Goal: Task Accomplishment & Management: Manage account settings

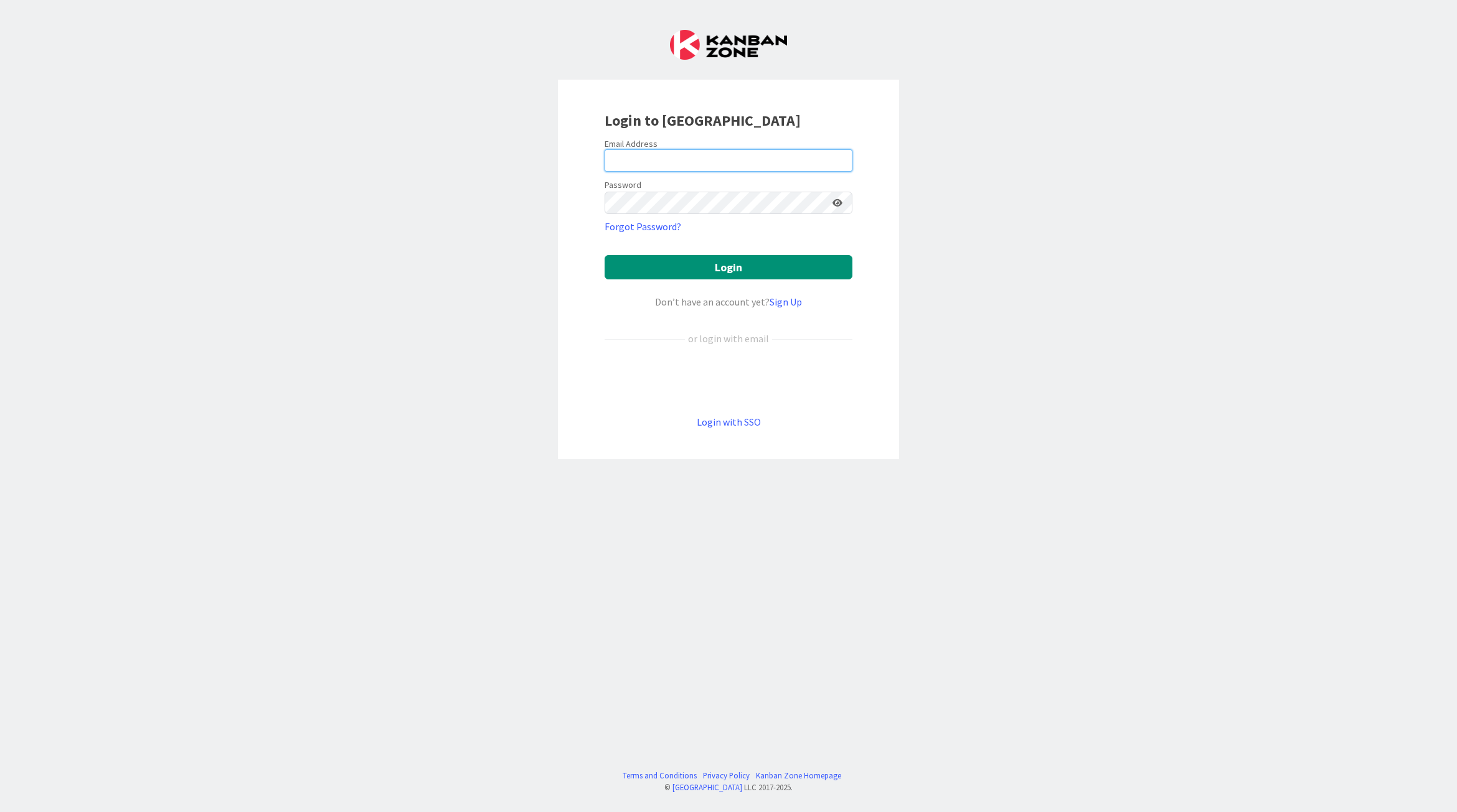
click at [707, 151] on input "email" at bounding box center [728, 160] width 248 height 22
click at [643, 221] on link "Forgot Password?" at bounding box center [643, 226] width 76 height 15
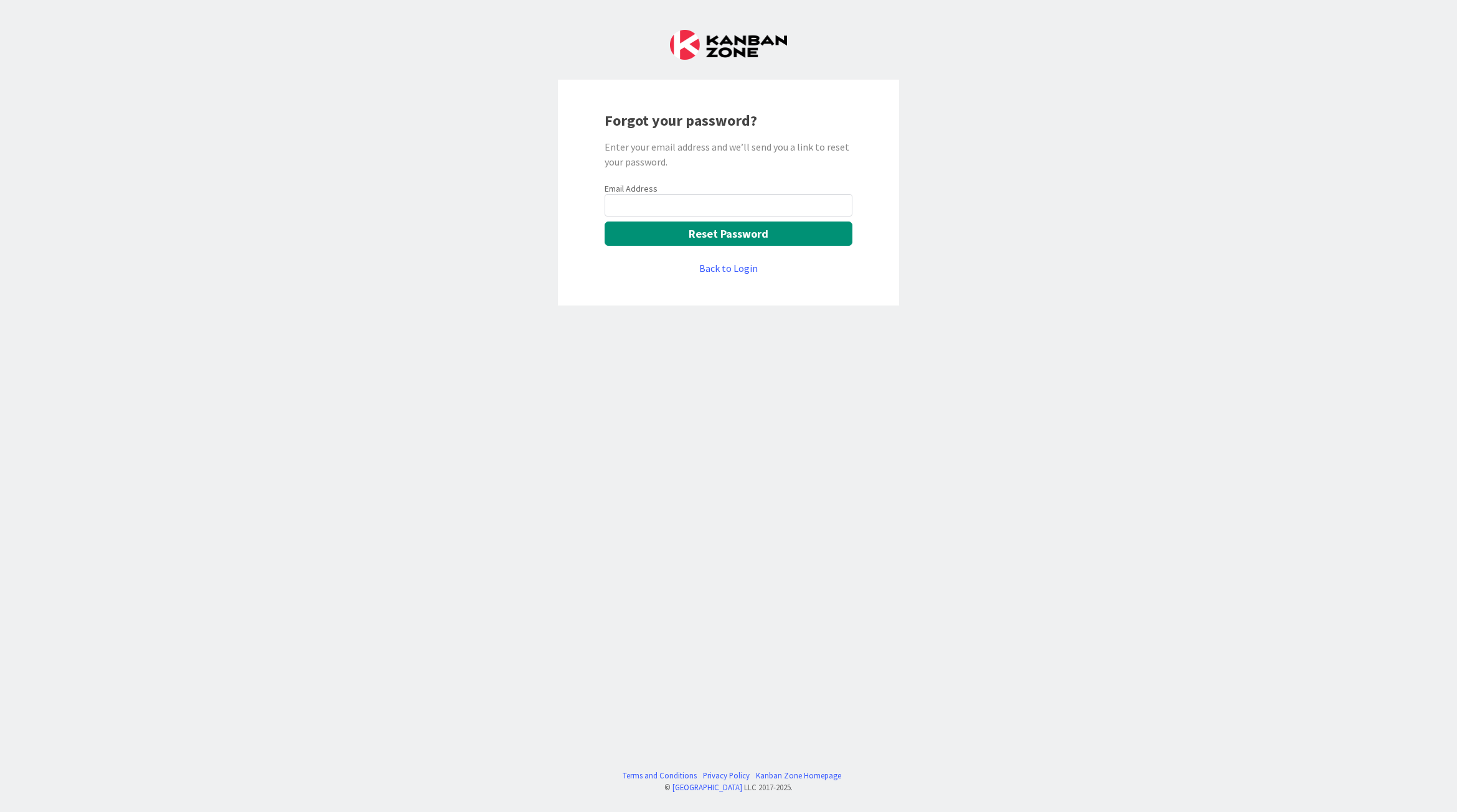
click at [666, 219] on div "Email Address Reset Password Back to Login" at bounding box center [728, 229] width 248 height 92
click at [670, 205] on input "email" at bounding box center [728, 205] width 248 height 22
type input "[EMAIL_ADDRESS][PERSON_NAME][DOMAIN_NAME]"
click at [719, 232] on button "Reset Password" at bounding box center [728, 233] width 248 height 25
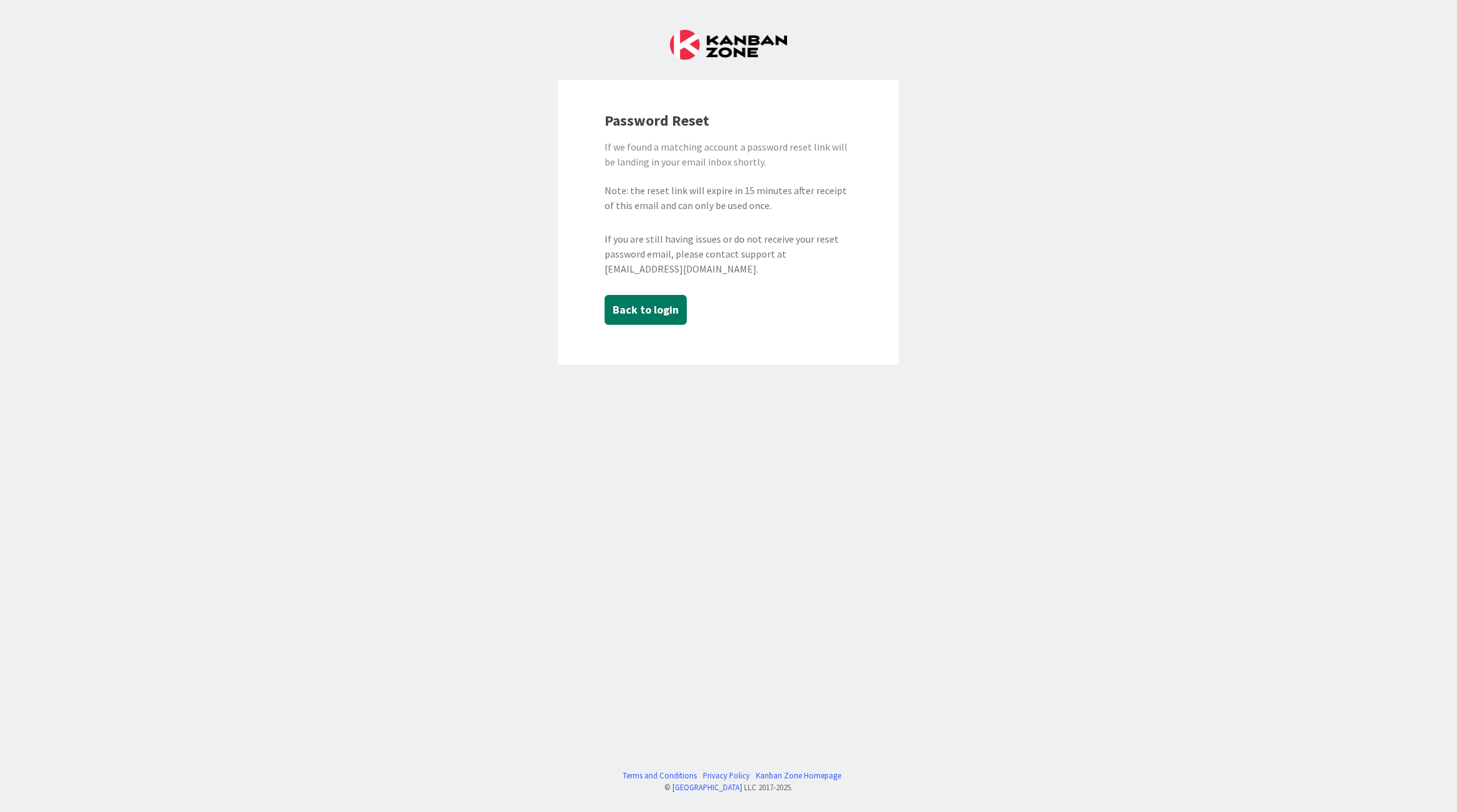
click at [654, 312] on button "Back to login" at bounding box center [645, 309] width 82 height 30
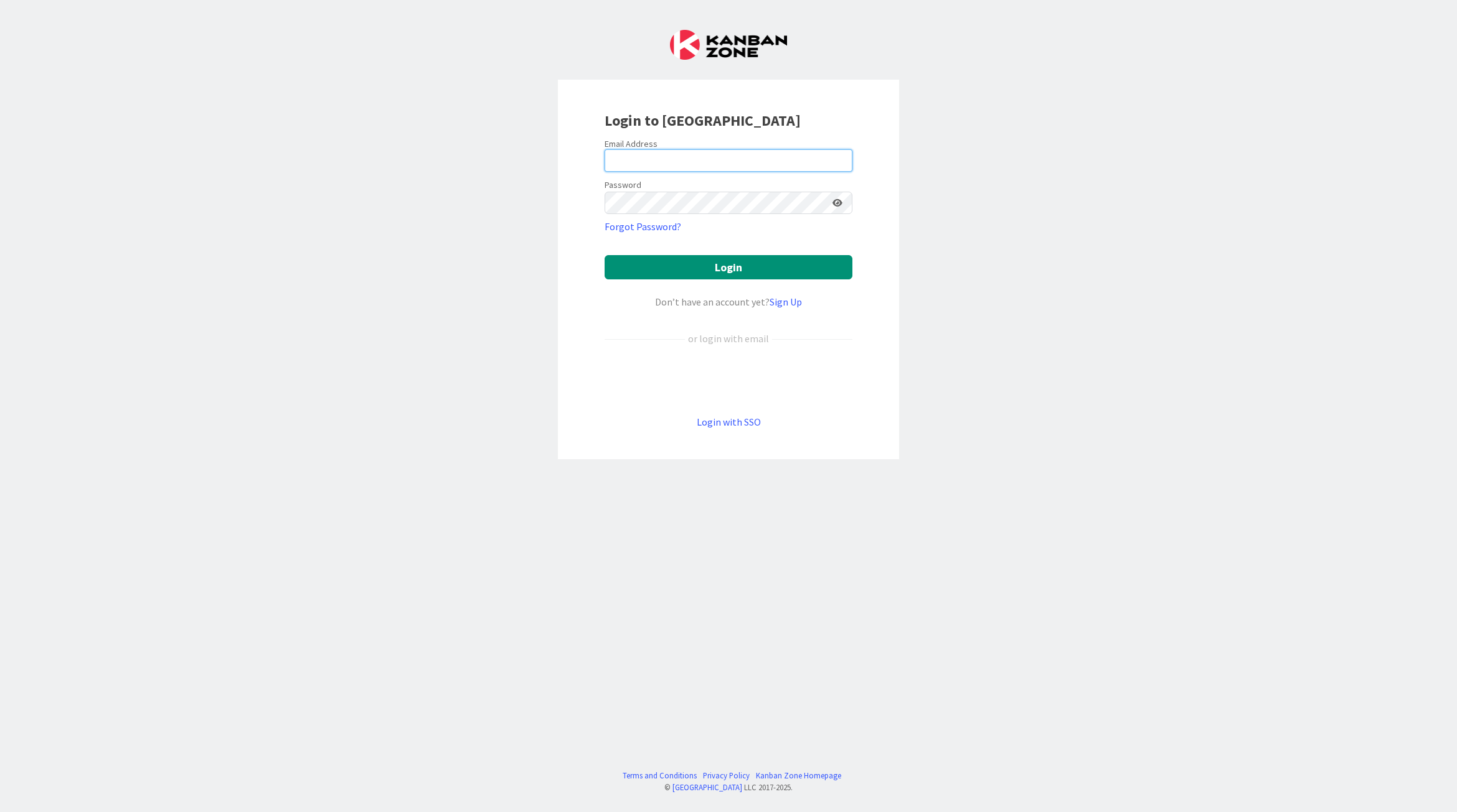
click at [673, 163] on input "email" at bounding box center [728, 160] width 248 height 22
type input "[EMAIL_ADDRESS][PERSON_NAME][DOMAIN_NAME]"
click at [605, 255] on button "Login" at bounding box center [728, 267] width 248 height 25
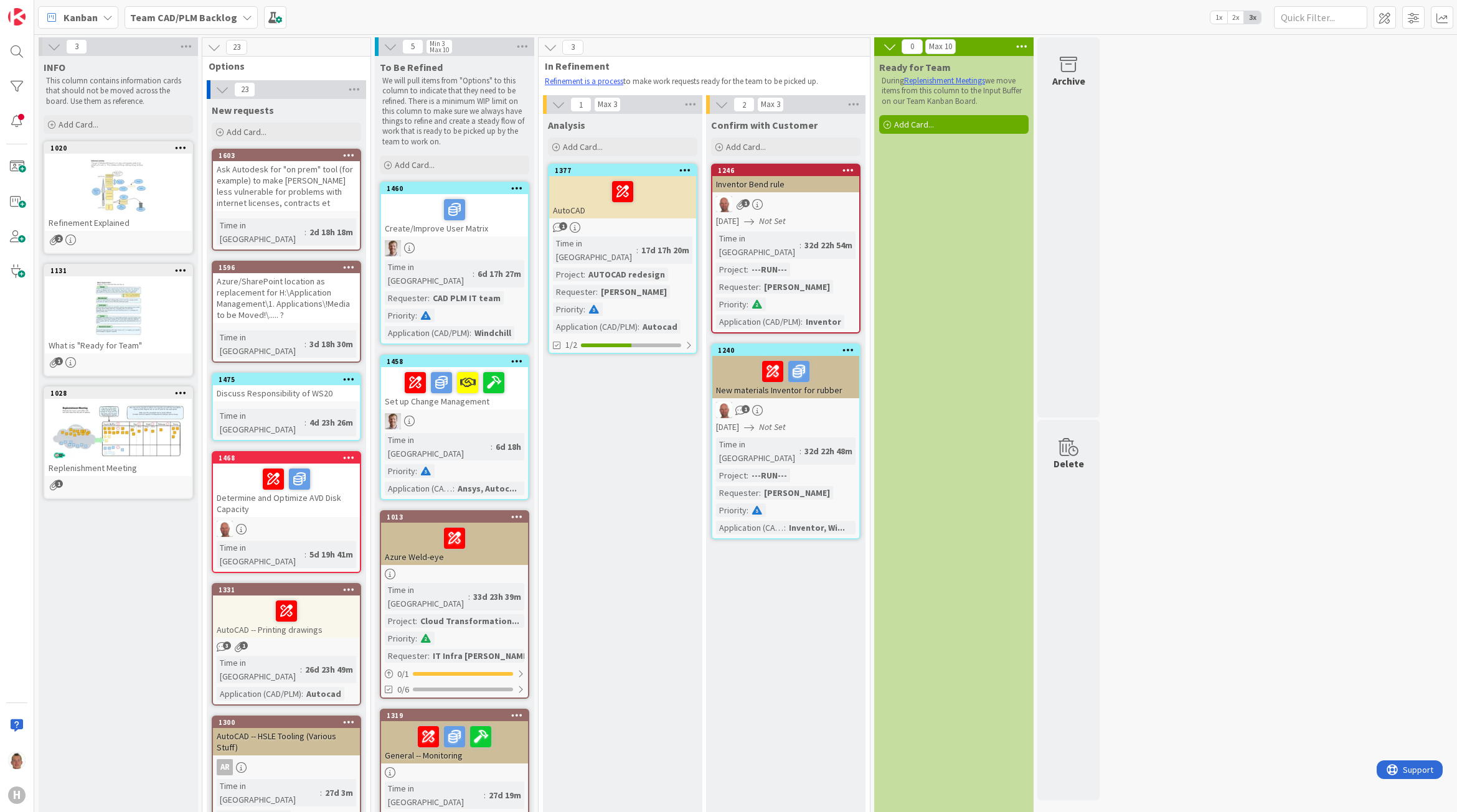
click at [92, 14] on span "Kanban" at bounding box center [81, 18] width 34 height 15
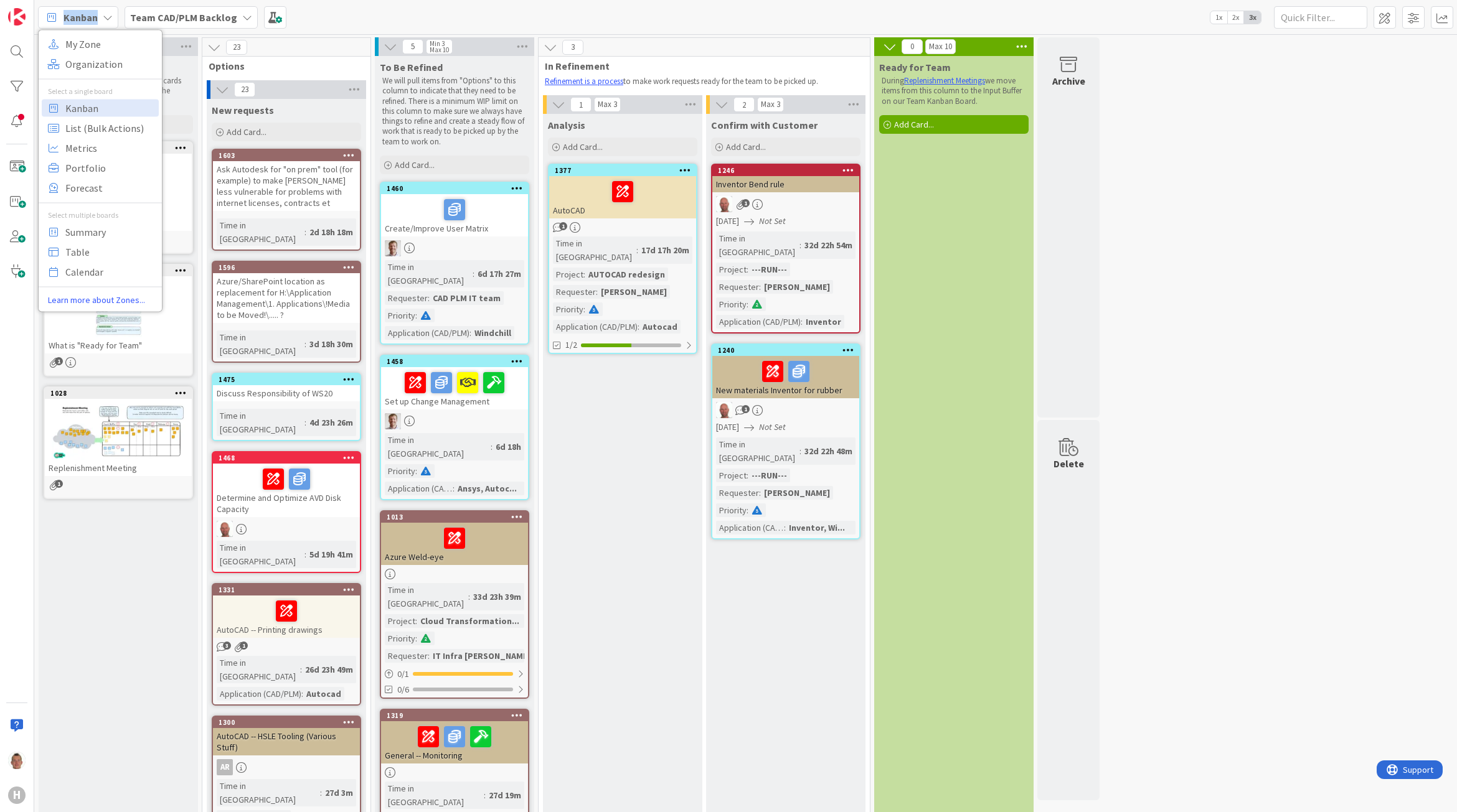
click at [92, 14] on span "Kanban" at bounding box center [81, 18] width 34 height 15
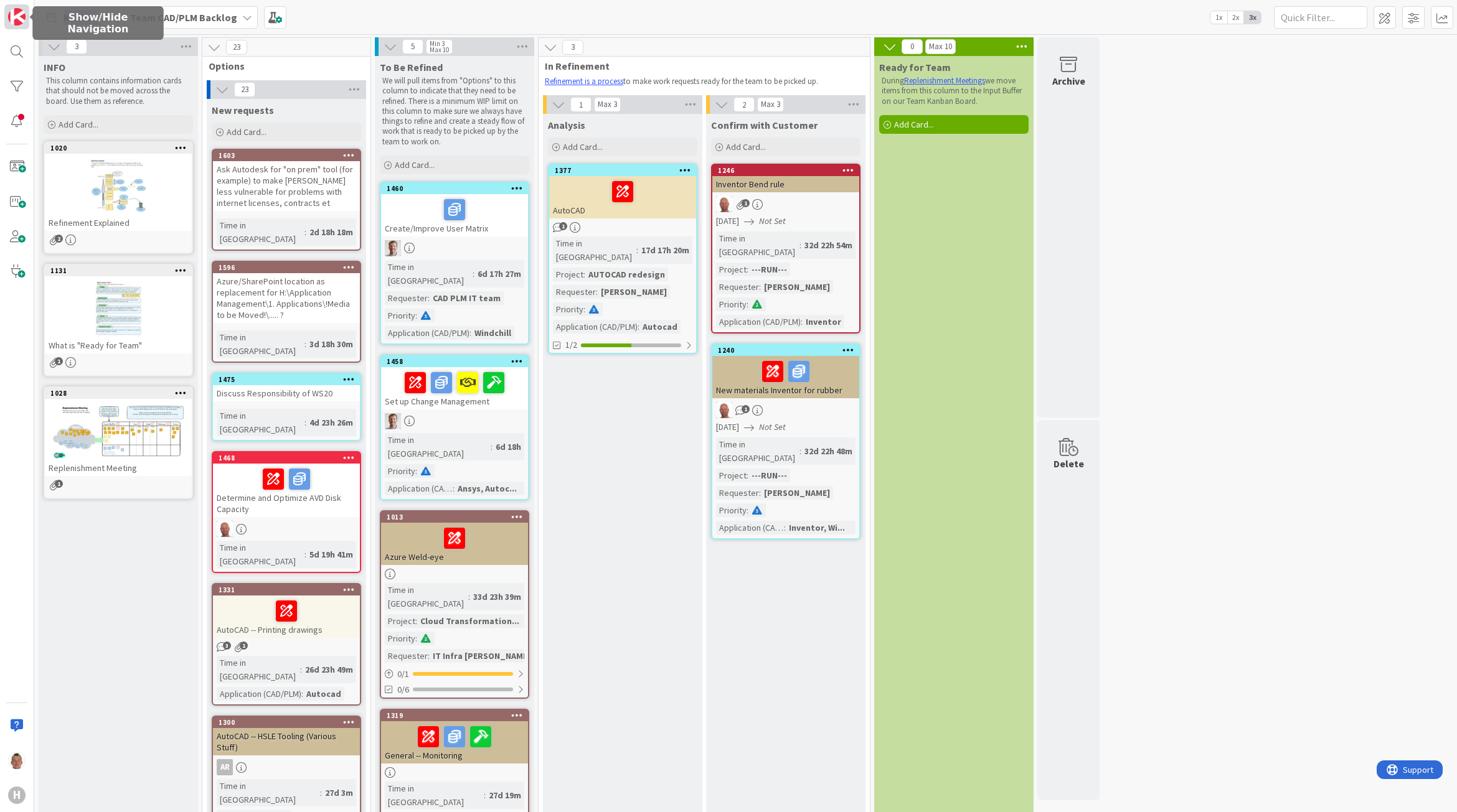
drag, startPoint x: 92, startPoint y: 14, endPoint x: 20, endPoint y: 18, distance: 72.1
click at [20, 18] on img at bounding box center [17, 17] width 18 height 18
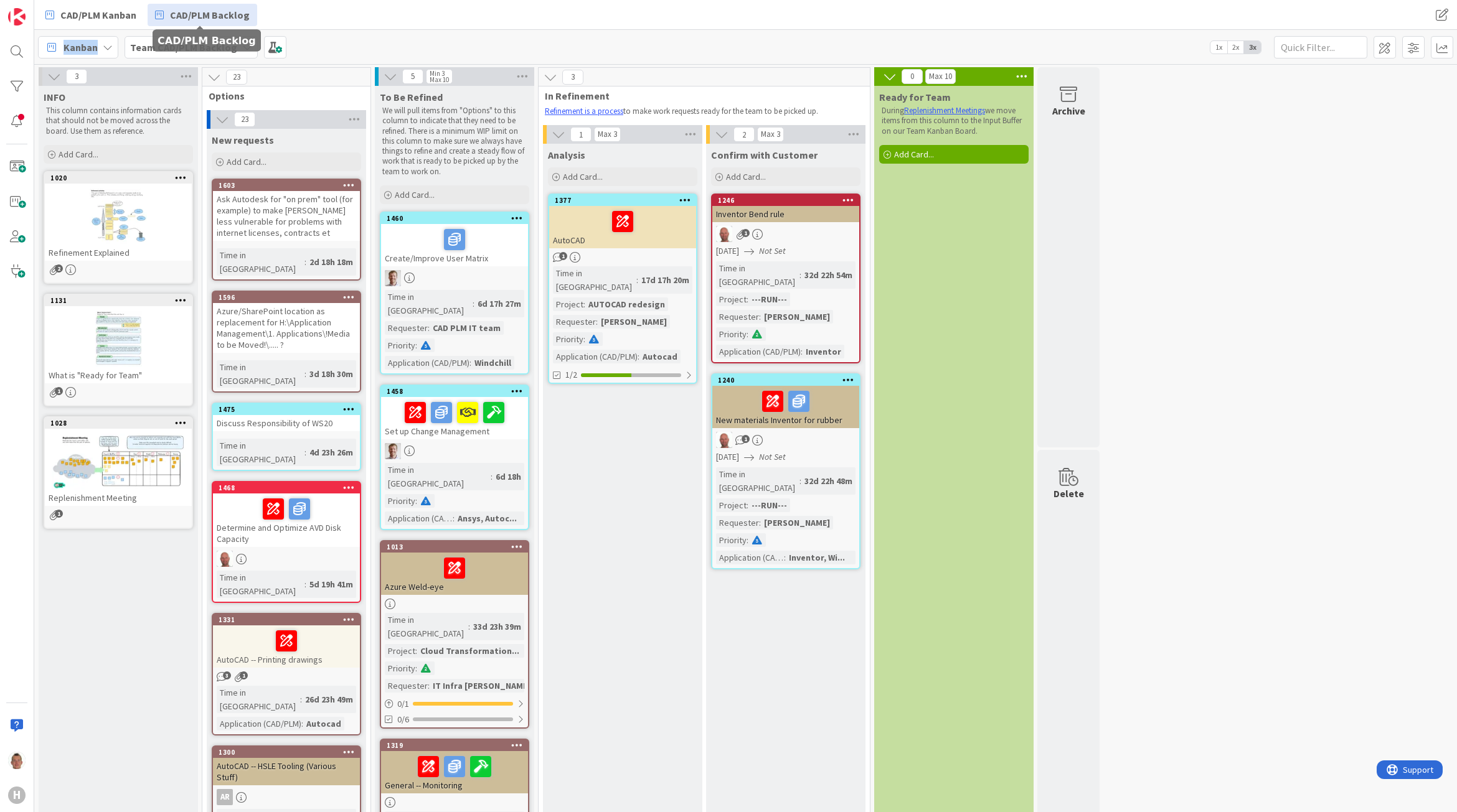
click at [155, 11] on icon at bounding box center [159, 14] width 8 height 16
click at [84, 11] on span "CAD/PLM Kanban" at bounding box center [98, 15] width 76 height 15
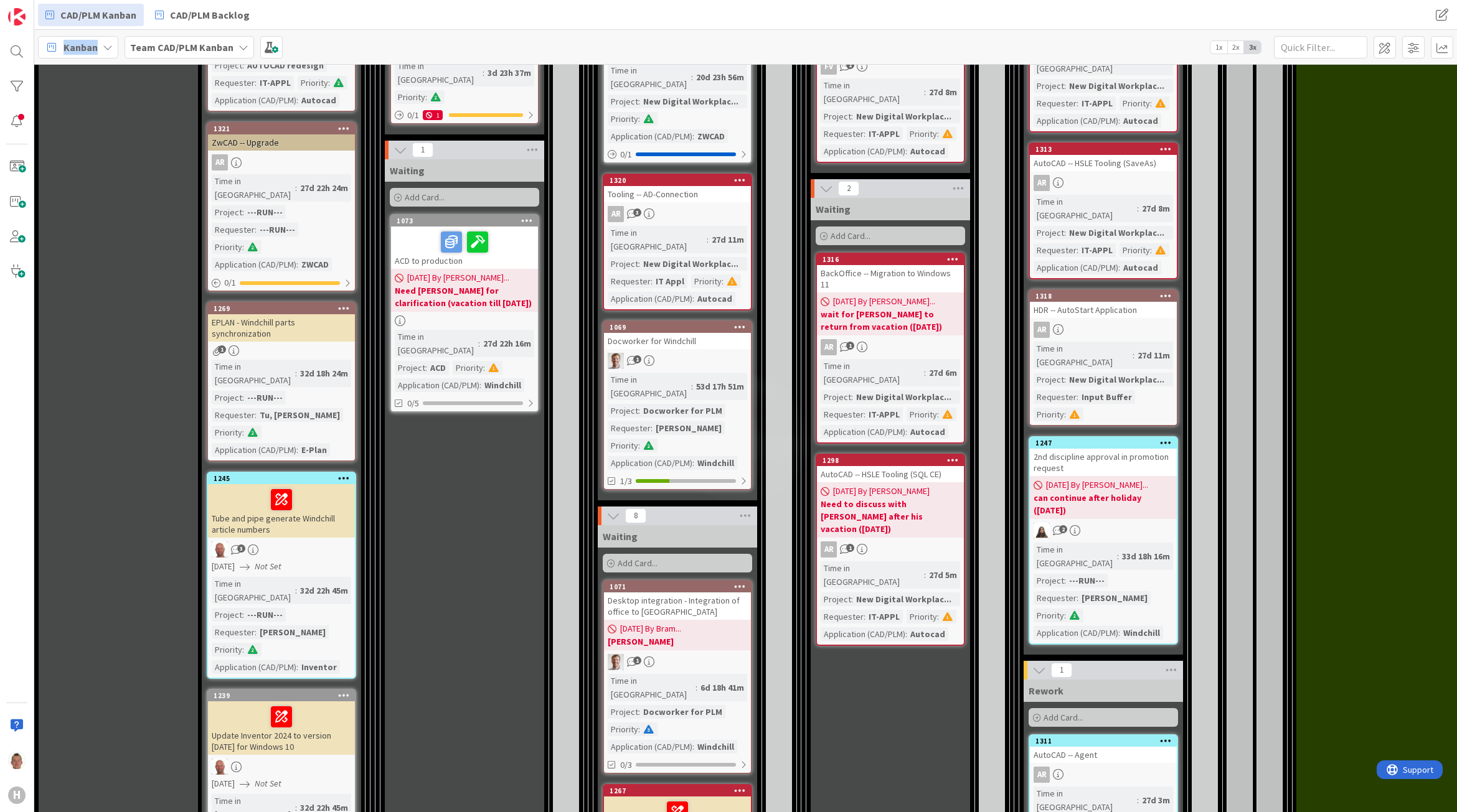
scroll to position [1166, 0]
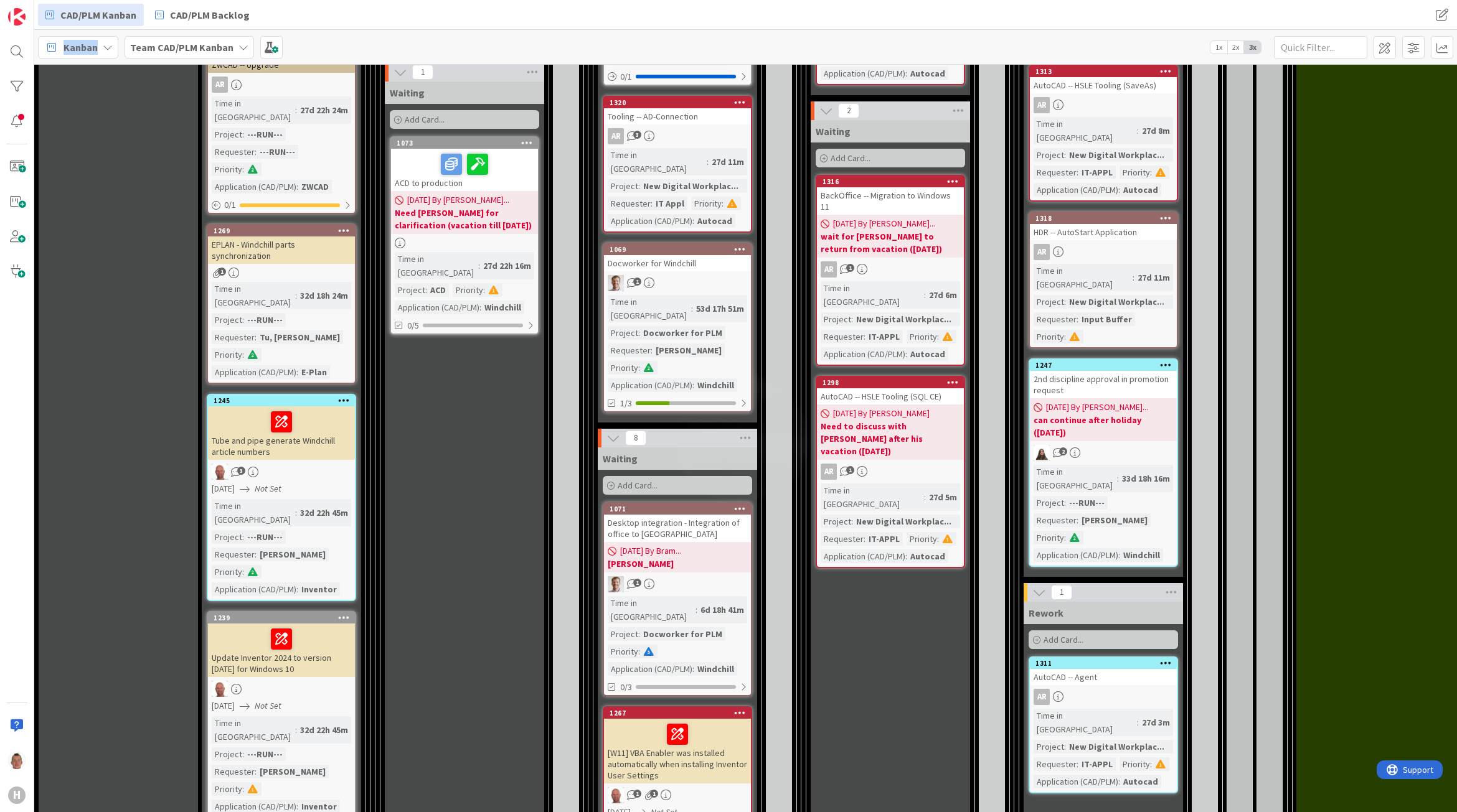
click at [887, 191] on link "1316 BackOffice -- Migration to Windows 11 [DATE] By [PERSON_NAME]... wait for …" at bounding box center [890, 270] width 149 height 191
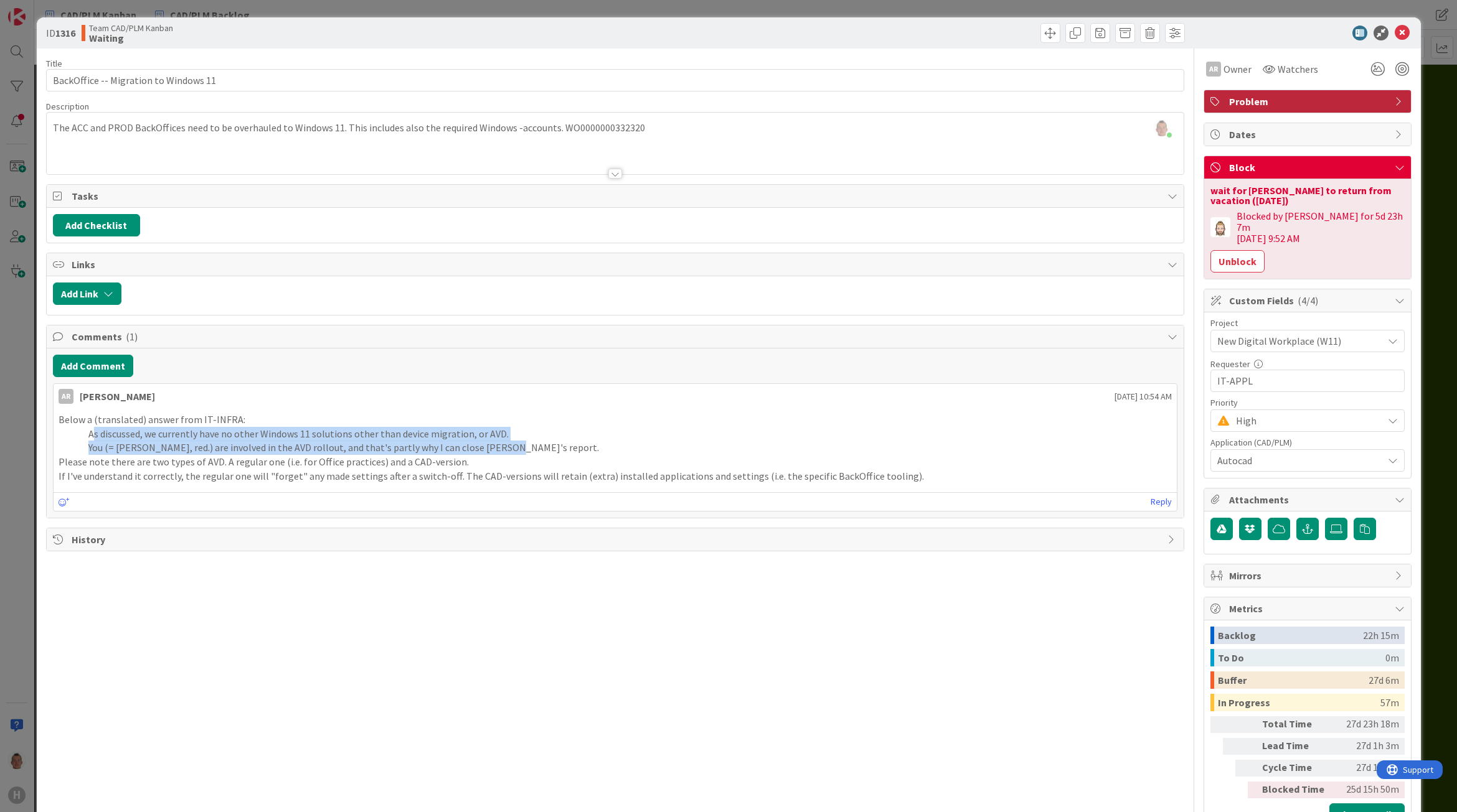
drag, startPoint x: 92, startPoint y: 437, endPoint x: 520, endPoint y: 448, distance: 428.1
click at [520, 448] on div "Below a (translated) answer from IT-INFRA: As discussed, we currently have no o…" at bounding box center [615, 448] width 1113 height 71
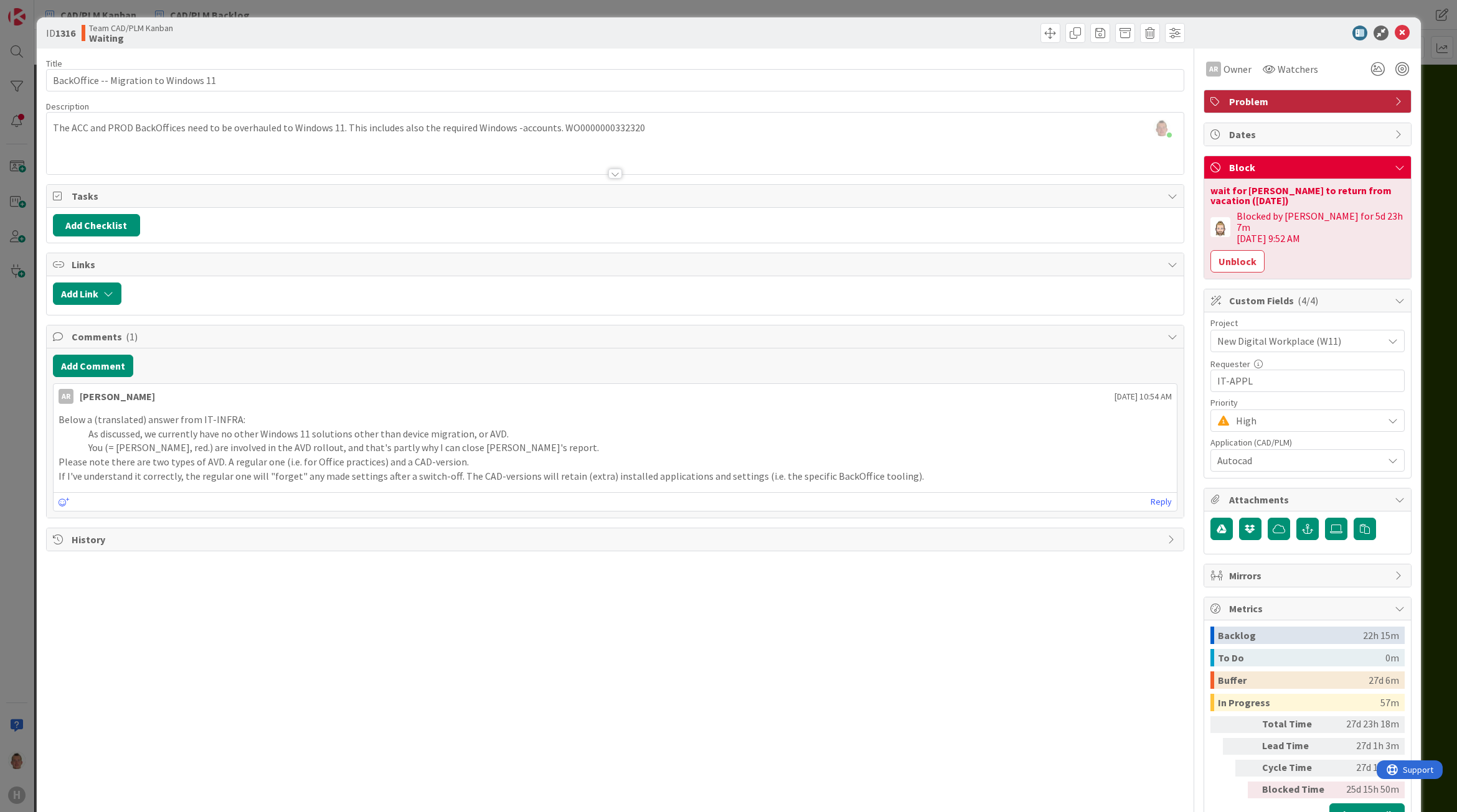
drag, startPoint x: 520, startPoint y: 448, endPoint x: 490, endPoint y: 456, distance: 31.0
click at [490, 458] on p "Please note there are two types of AVD. A regular one (i.e. for Office practice…" at bounding box center [615, 462] width 1113 height 14
click at [281, 473] on p "If I've understand it correctly, the regular one will "forget" any made setting…" at bounding box center [615, 476] width 1113 height 14
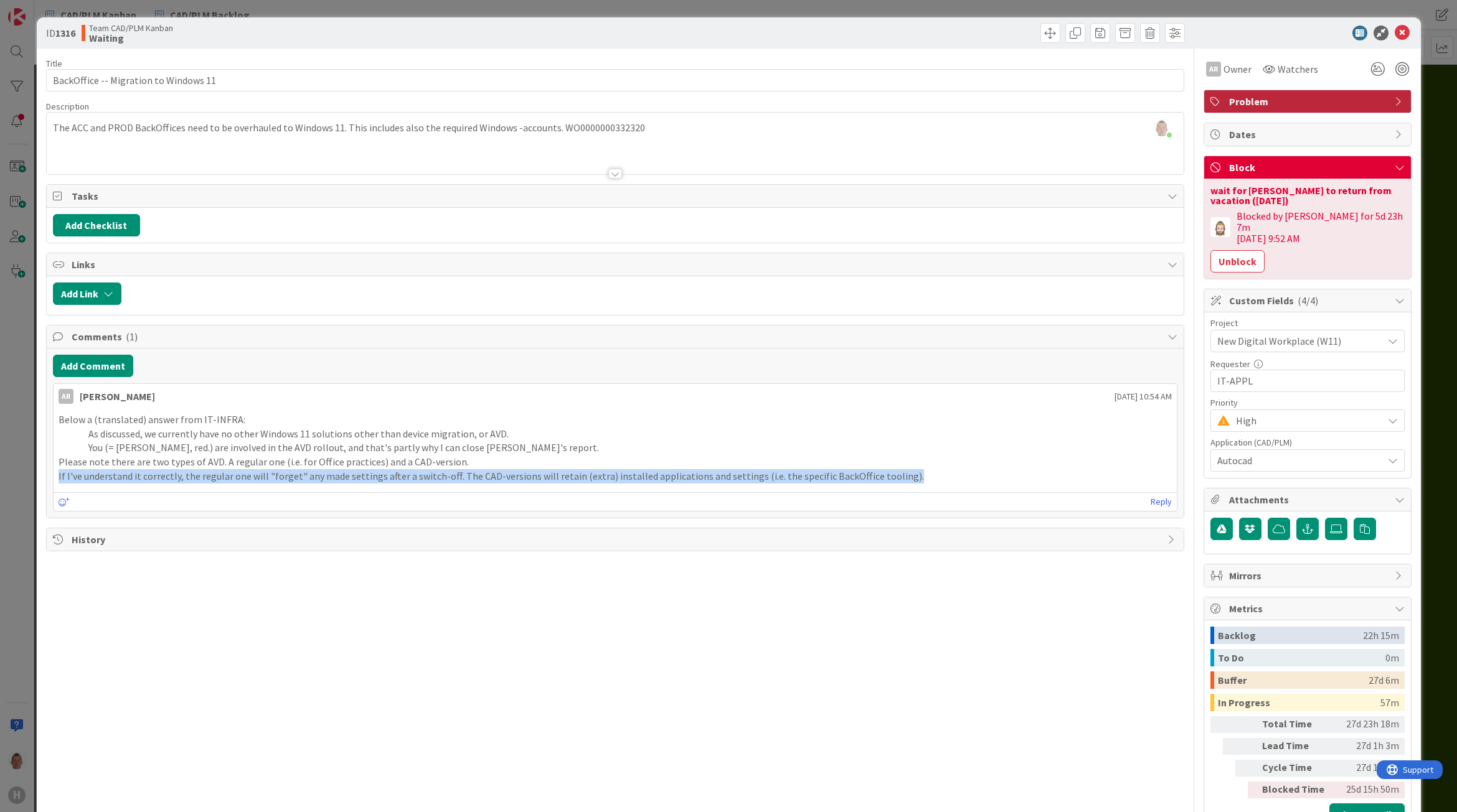
click at [281, 473] on p "If I've understand it correctly, the regular one will "forget" any made setting…" at bounding box center [615, 476] width 1113 height 14
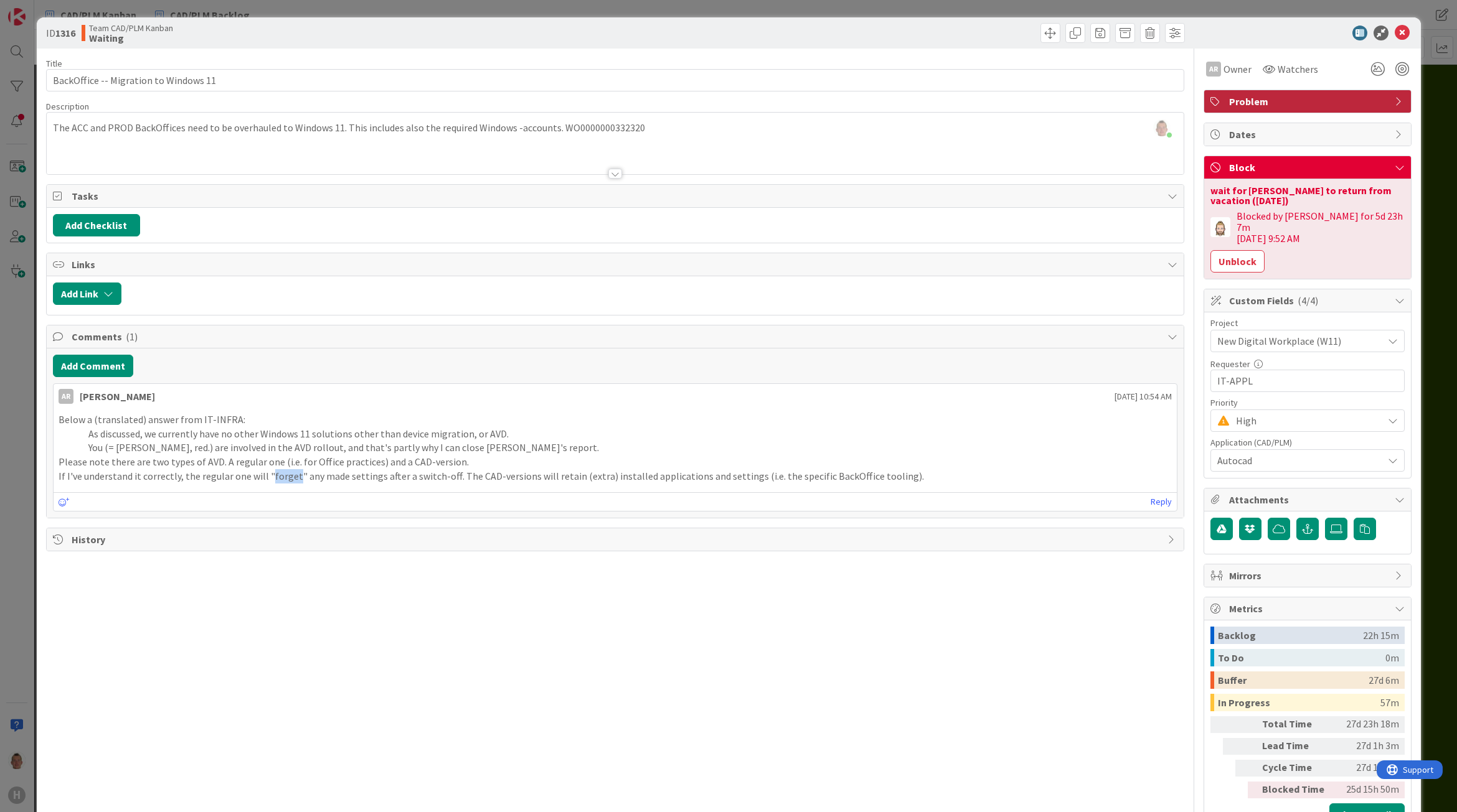
drag, startPoint x: 281, startPoint y: 473, endPoint x: 266, endPoint y: 476, distance: 15.3
click at [266, 476] on p "If I've understand it correctly, the regular one will "forget" any made setting…" at bounding box center [615, 476] width 1113 height 14
click at [268, 441] on p "As discussed, we currently have no other Windows 11 solutions other than device…" at bounding box center [615, 434] width 1113 height 14
click at [1396, 31] on icon at bounding box center [1402, 33] width 15 height 15
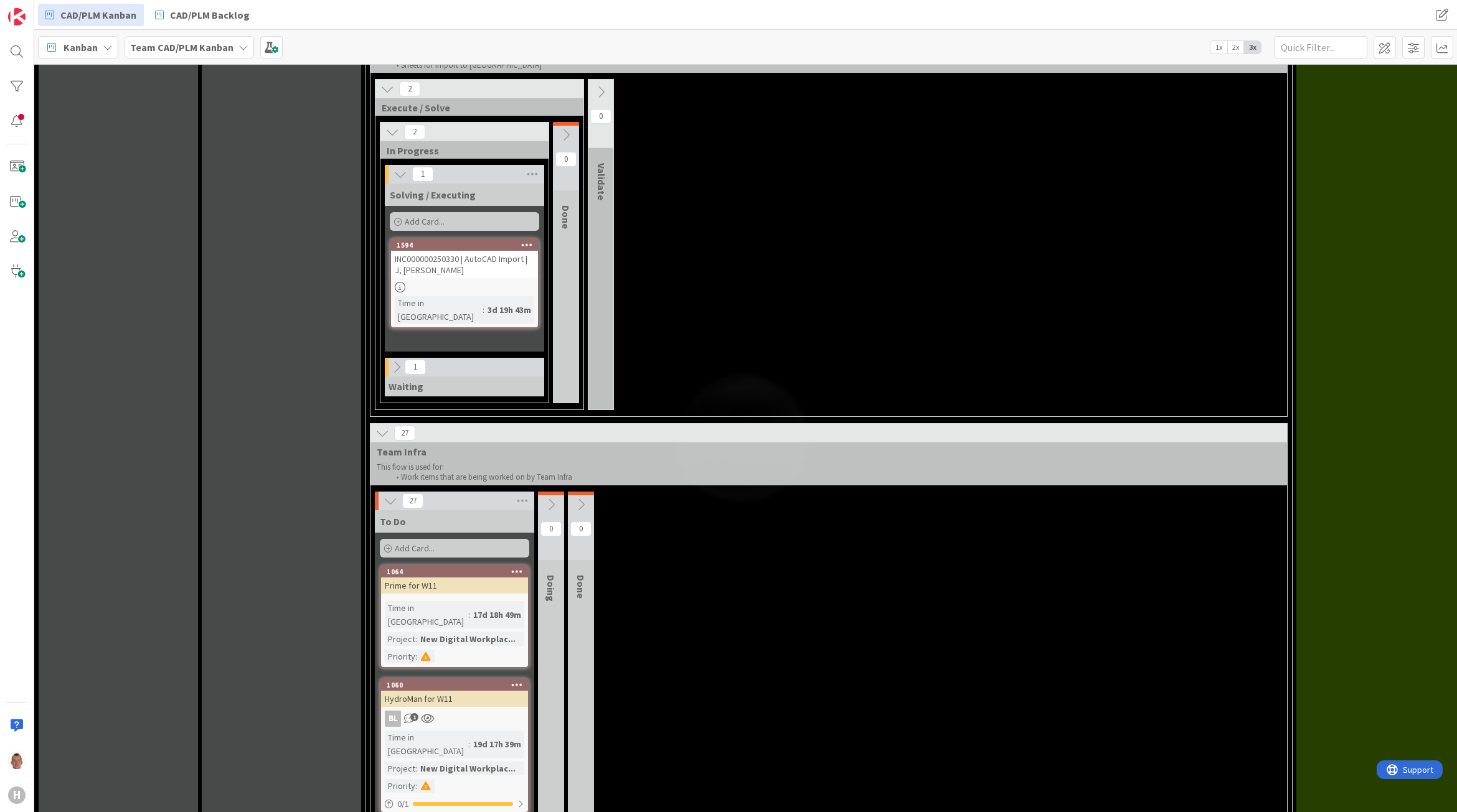
scroll to position [3401, 0]
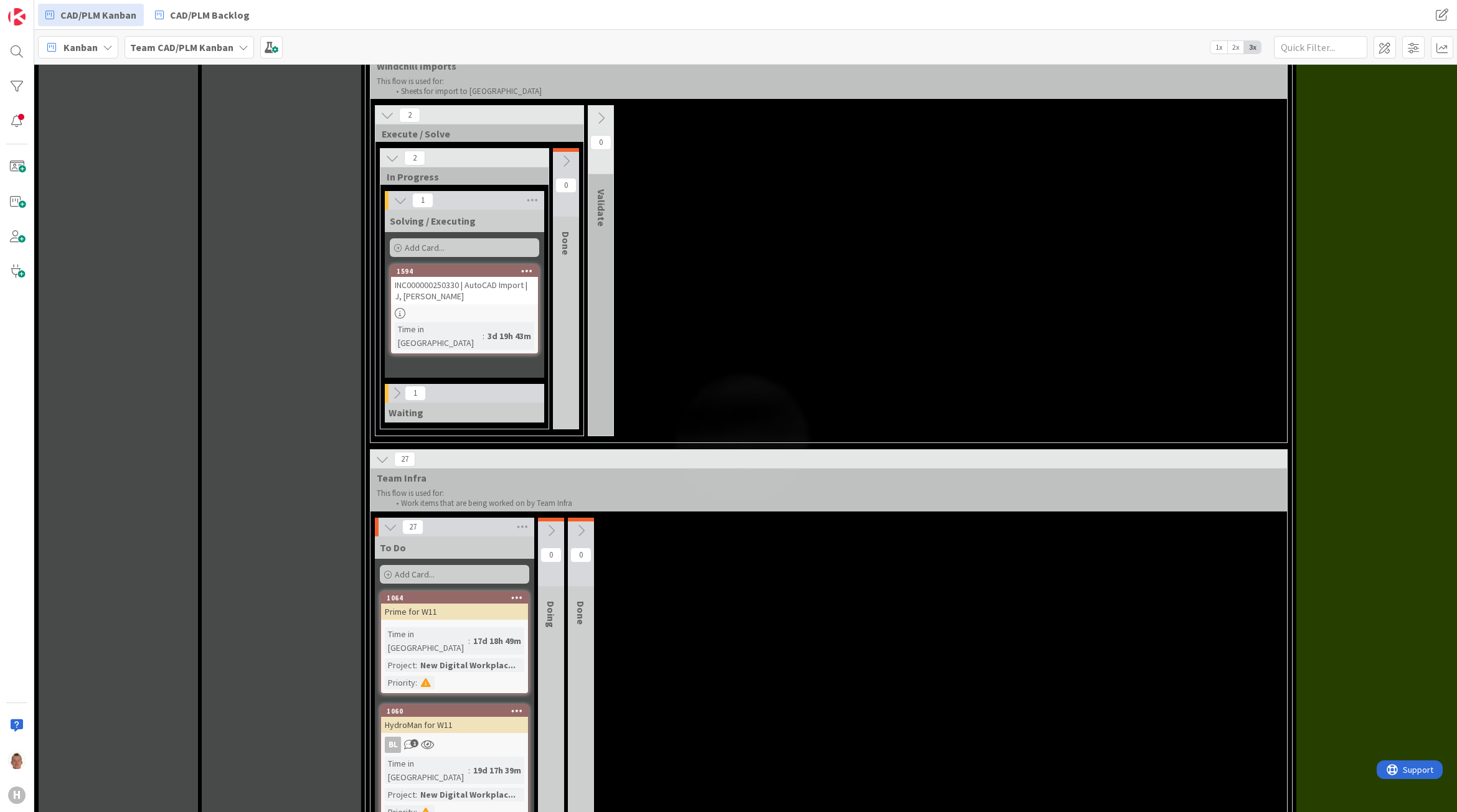
click at [387, 520] on icon at bounding box center [390, 527] width 14 height 14
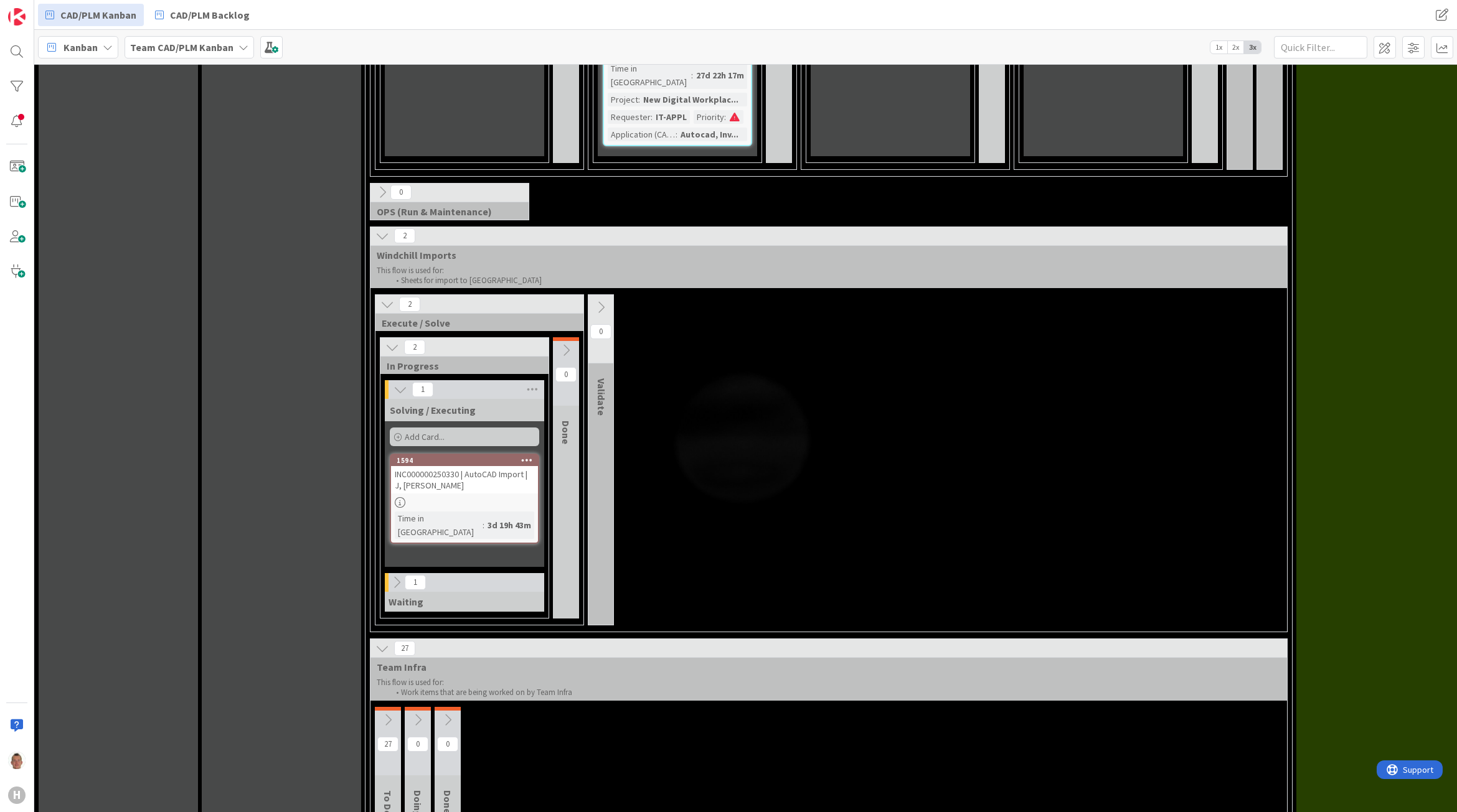
click at [383, 642] on icon at bounding box center [382, 648] width 14 height 14
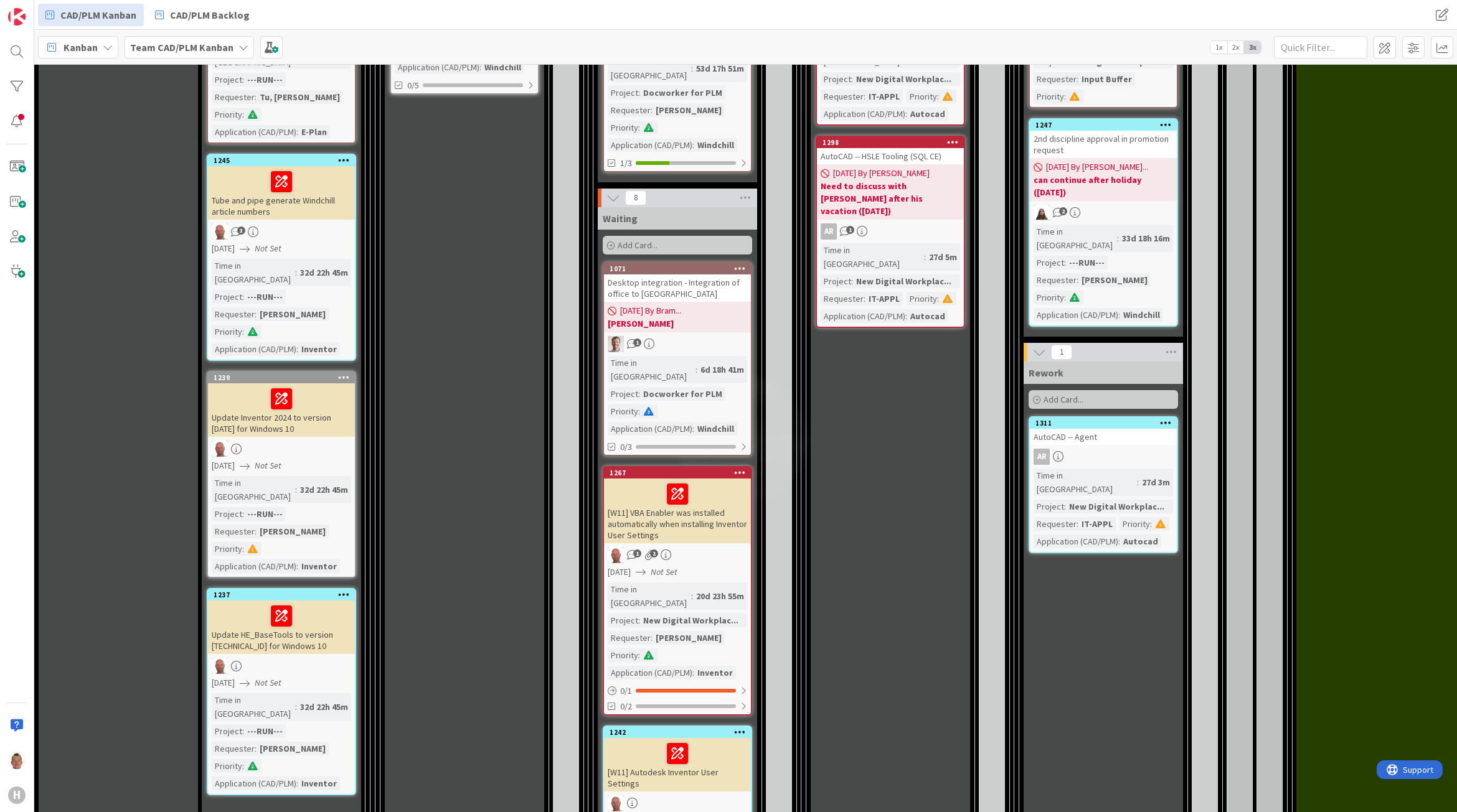
scroll to position [1329, 0]
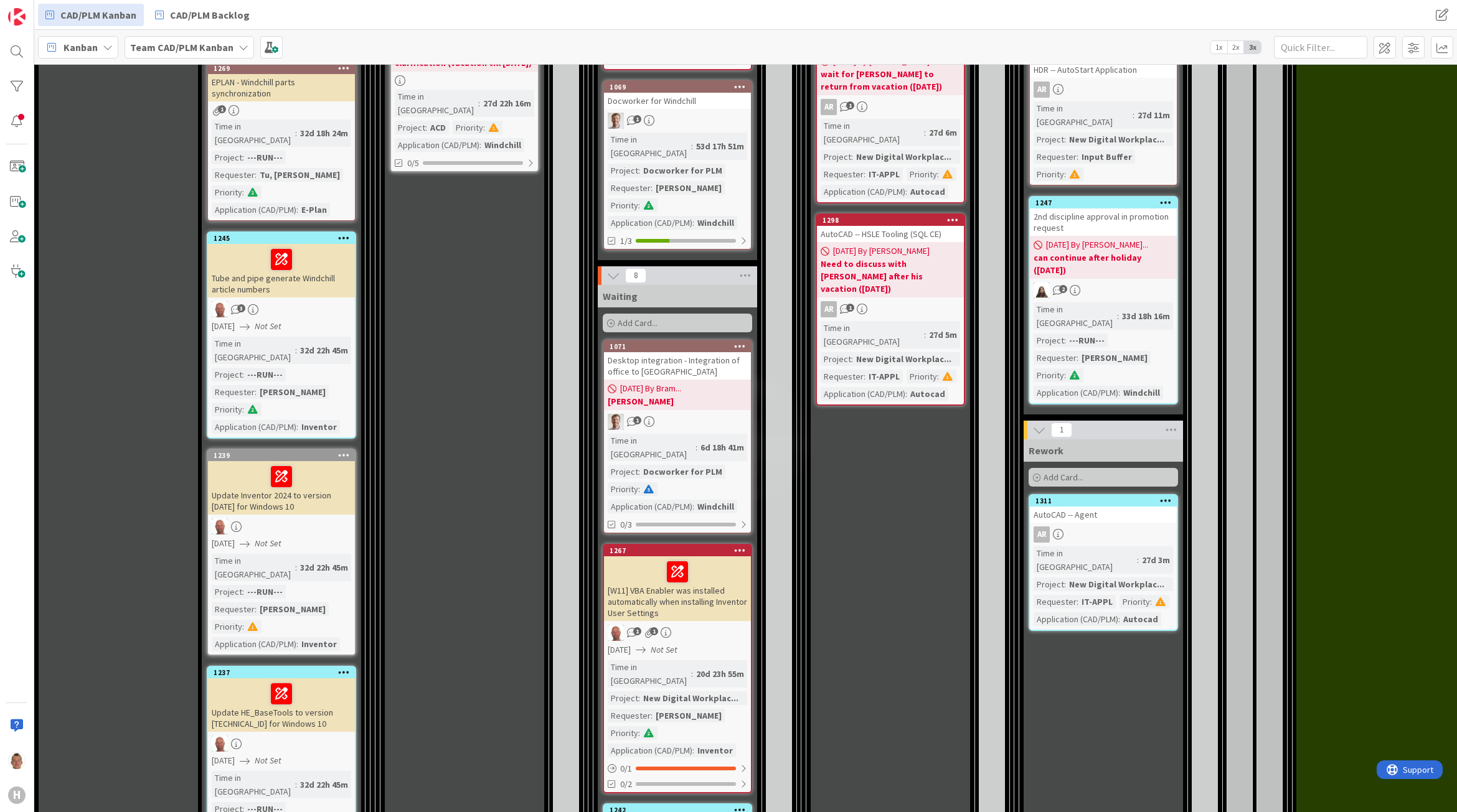
click at [720, 340] on link "1071 Desktop integration - Integration of office to [GEOGRAPHIC_DATA] [DATE] By…" at bounding box center [678, 437] width 149 height 194
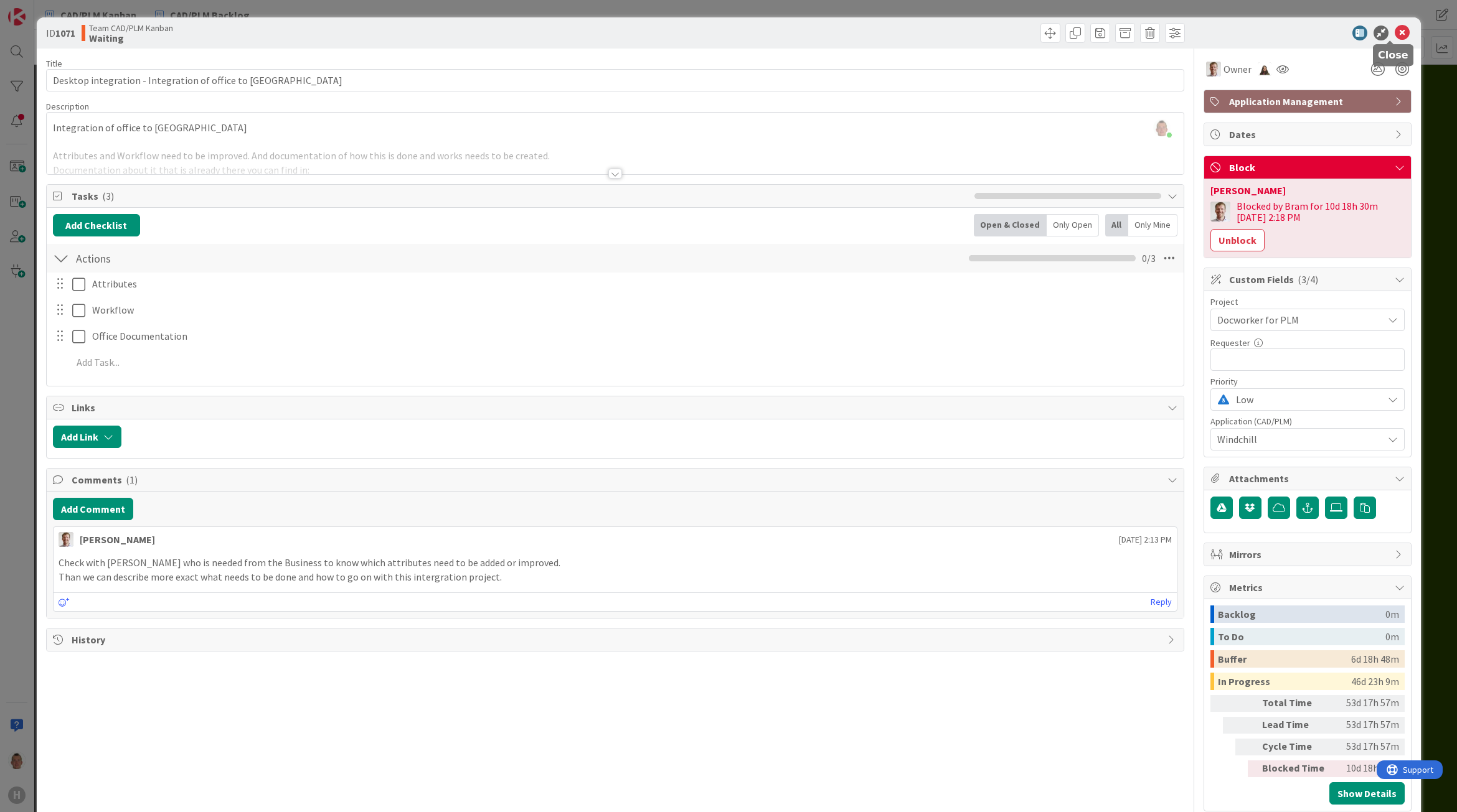
click at [1394, 31] on icon at bounding box center [1402, 33] width 15 height 15
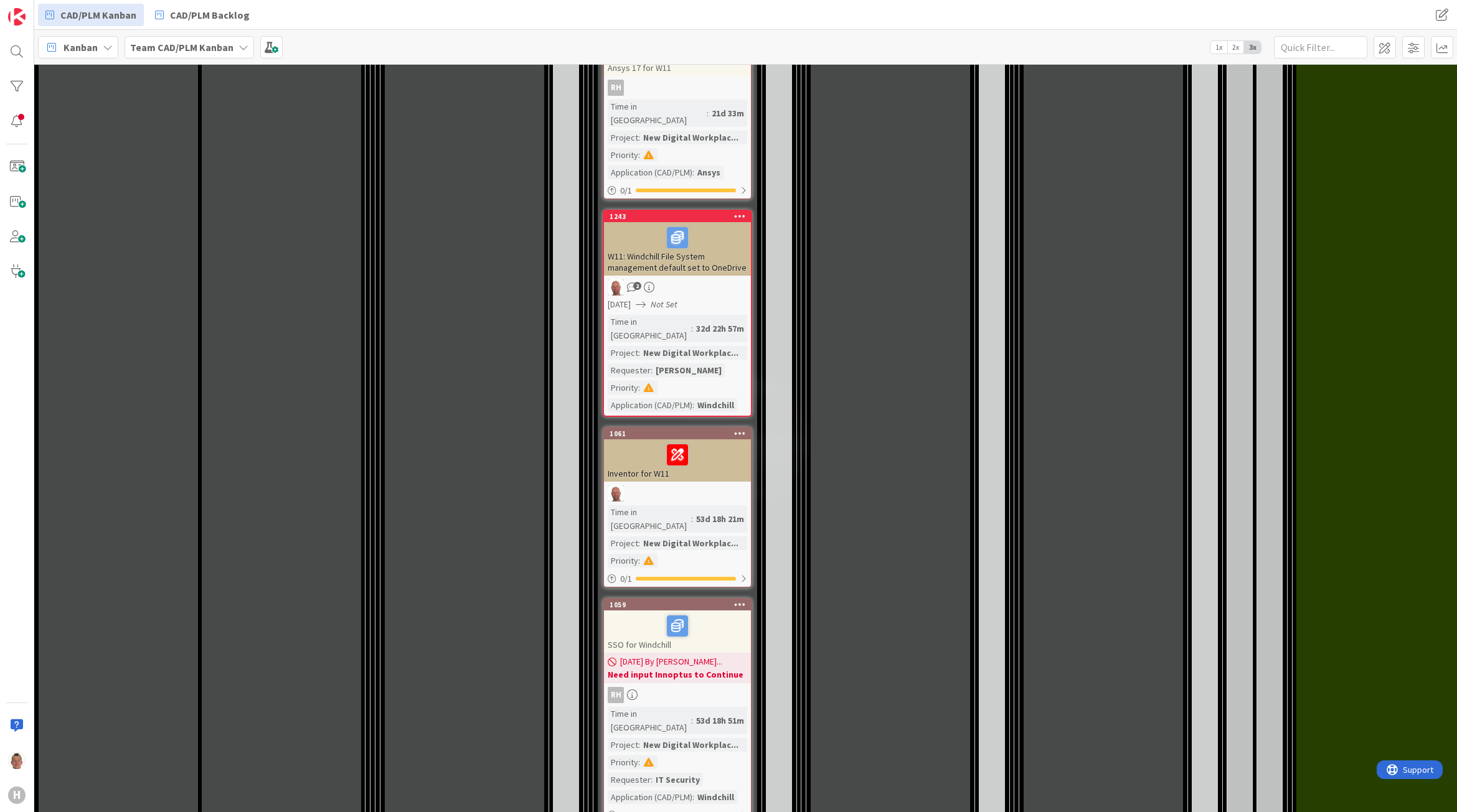
scroll to position [2411, 0]
